Goal: Task Accomplishment & Management: Manage account settings

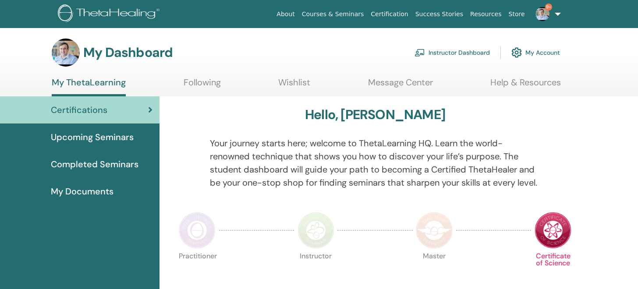
click at [459, 47] on link "Instructor Dashboard" at bounding box center [452, 52] width 75 height 19
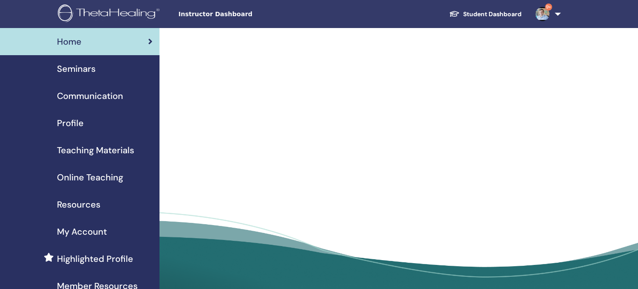
click at [96, 68] on div "Seminars" at bounding box center [80, 68] width 146 height 13
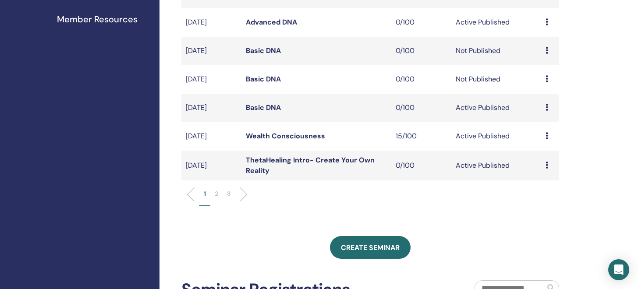
scroll to position [277, 0]
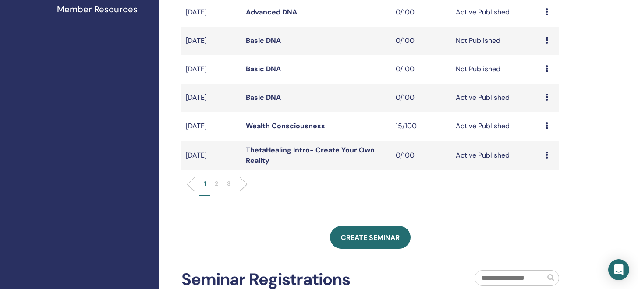
click at [218, 185] on li "2" at bounding box center [216, 187] width 12 height 17
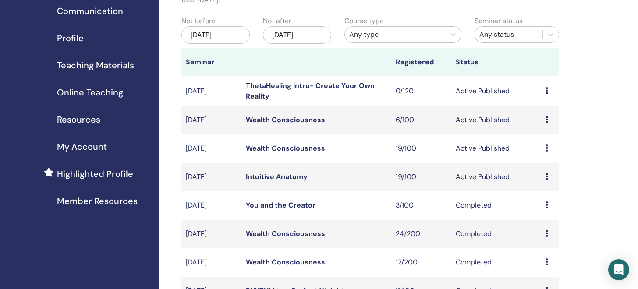
scroll to position [85, 0]
click at [547, 149] on icon at bounding box center [547, 148] width 3 height 7
click at [547, 180] on link "Attendees" at bounding box center [543, 182] width 33 height 9
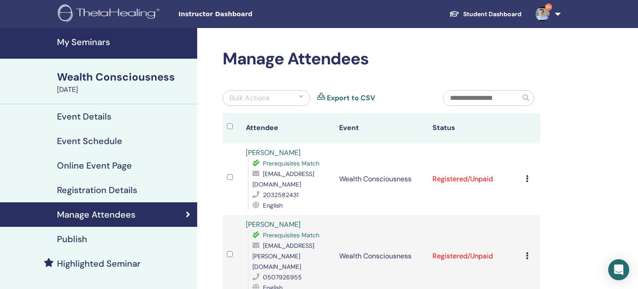
click at [363, 100] on link "Export to CSV" at bounding box center [351, 98] width 48 height 11
